Goal: Browse casually

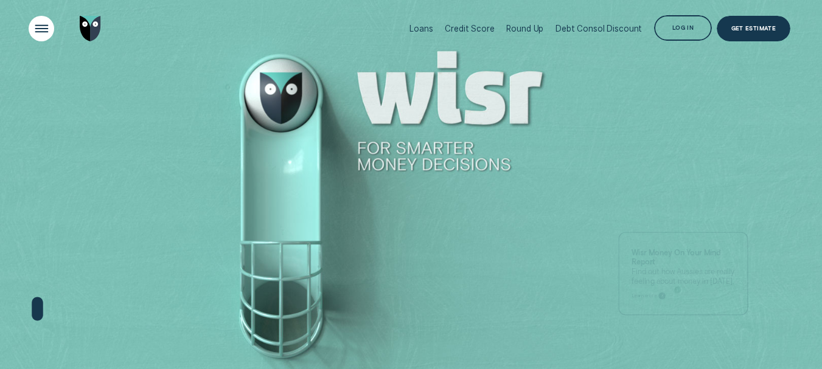
click at [45, 30] on div "Open Menu" at bounding box center [41, 28] width 37 height 37
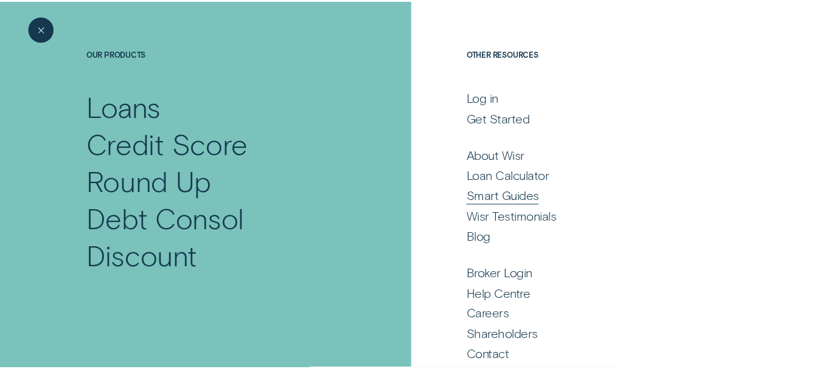
scroll to position [82, 0]
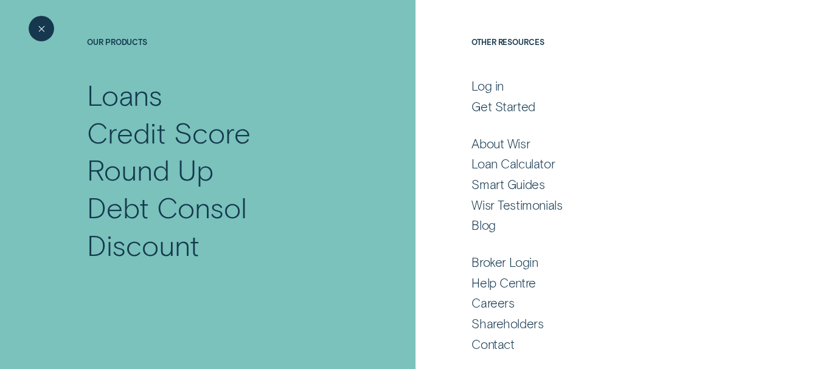
click at [39, 31] on div "Close Menu" at bounding box center [41, 29] width 6 height 6
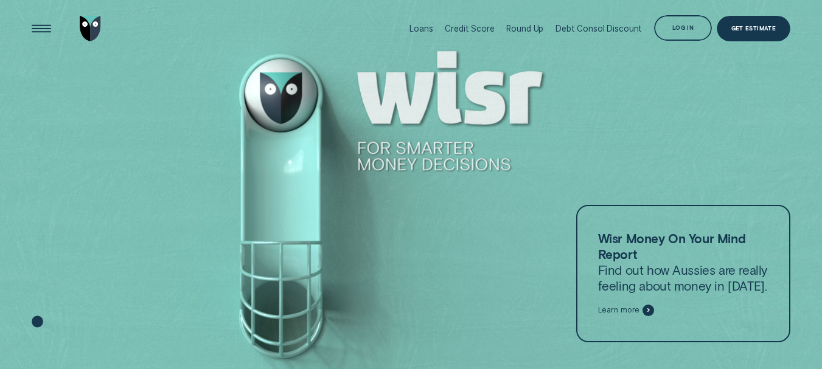
drag, startPoint x: 352, startPoint y: 146, endPoint x: 527, endPoint y: 166, distance: 177.0
click at [527, 166] on div at bounding box center [411, 185] width 822 height 370
drag, startPoint x: 524, startPoint y: 167, endPoint x: 367, endPoint y: 151, distance: 158.4
click at [367, 151] on div at bounding box center [411, 185] width 822 height 370
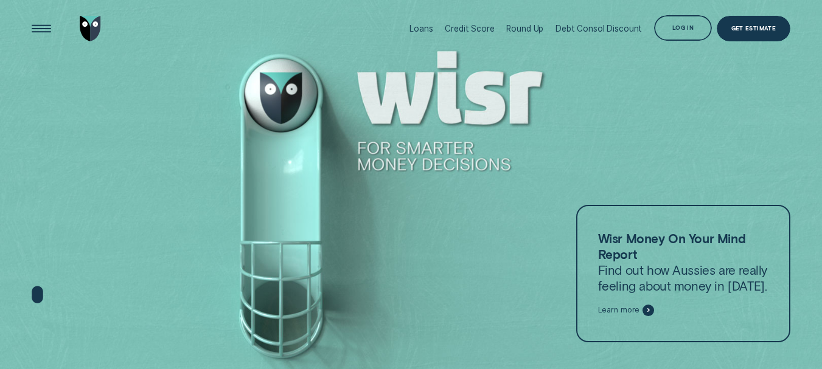
click at [56, 36] on div at bounding box center [68, 29] width 72 height 58
click at [47, 33] on div "Open Menu" at bounding box center [41, 28] width 37 height 37
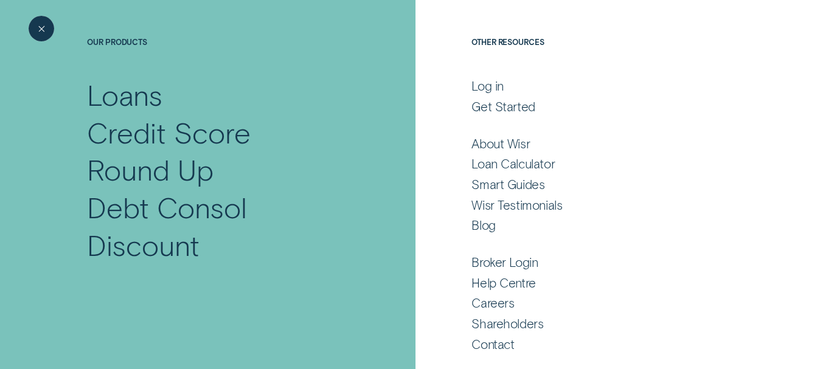
click at [47, 33] on div "Close Menu" at bounding box center [41, 28] width 37 height 37
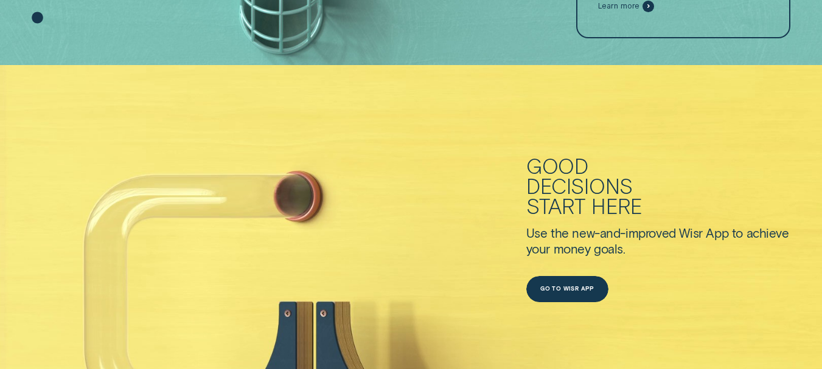
scroll to position [0, 0]
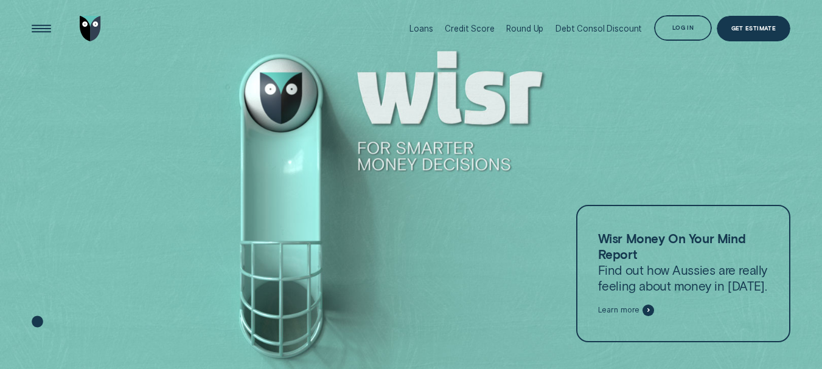
drag, startPoint x: 501, startPoint y: 169, endPoint x: 374, endPoint y: 150, distance: 128.5
click at [374, 150] on div at bounding box center [411, 185] width 822 height 370
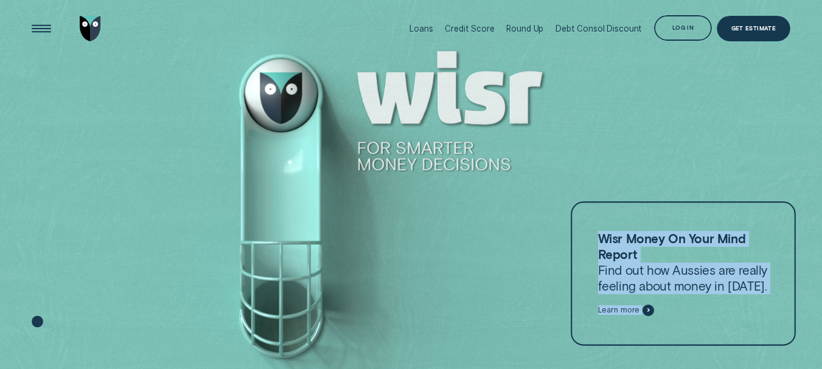
drag, startPoint x: 551, startPoint y: 189, endPoint x: 591, endPoint y: 231, distance: 58.5
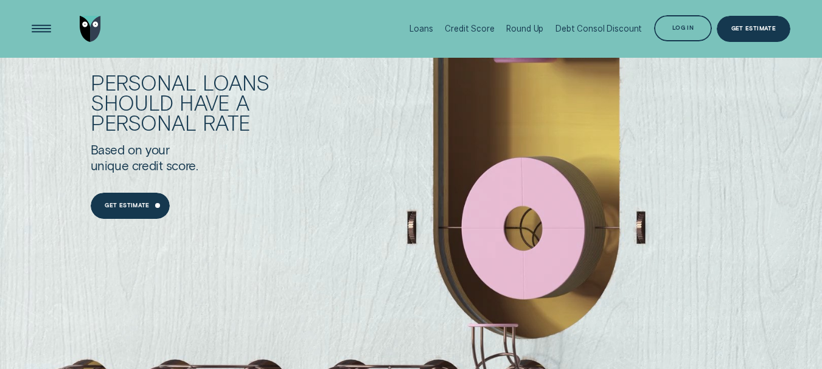
scroll to position [730, 0]
